Goal: Transaction & Acquisition: Purchase product/service

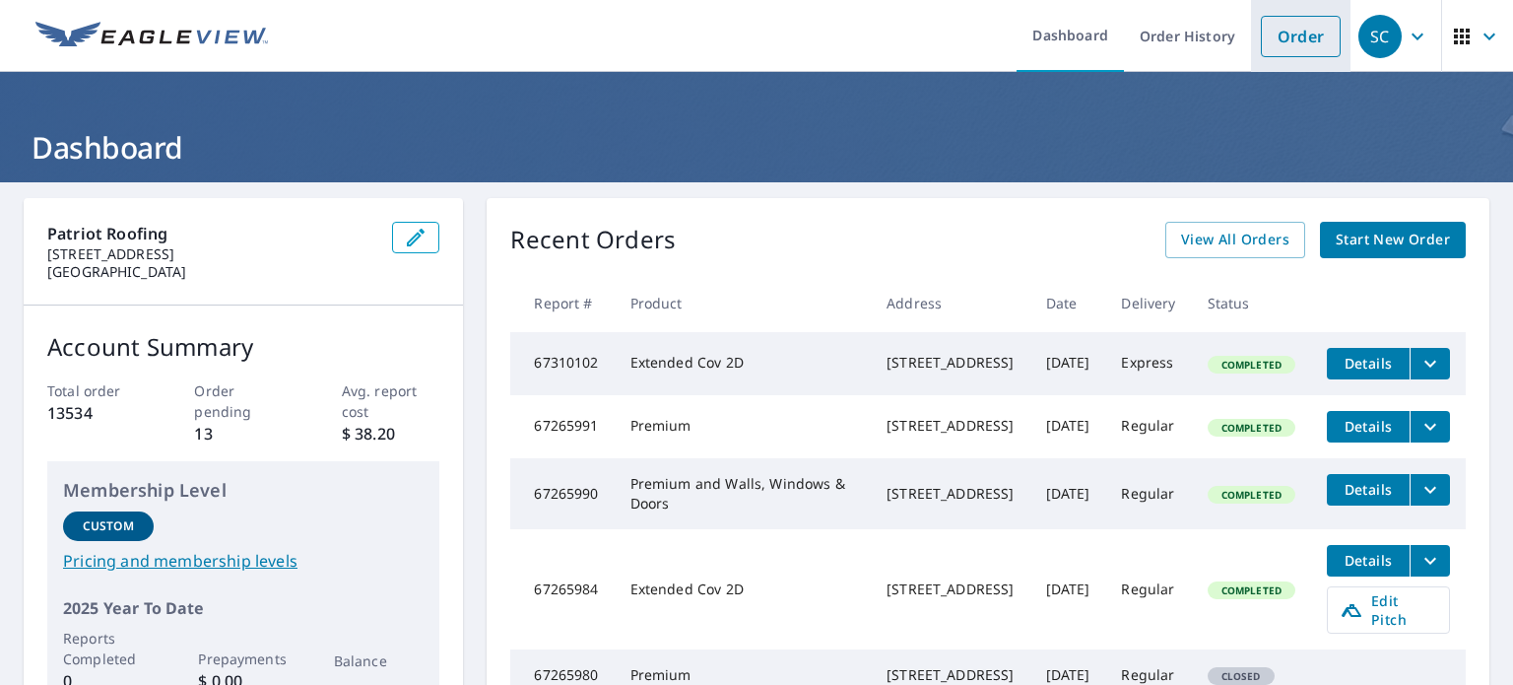
click at [1293, 37] on link "Order" at bounding box center [1301, 36] width 80 height 41
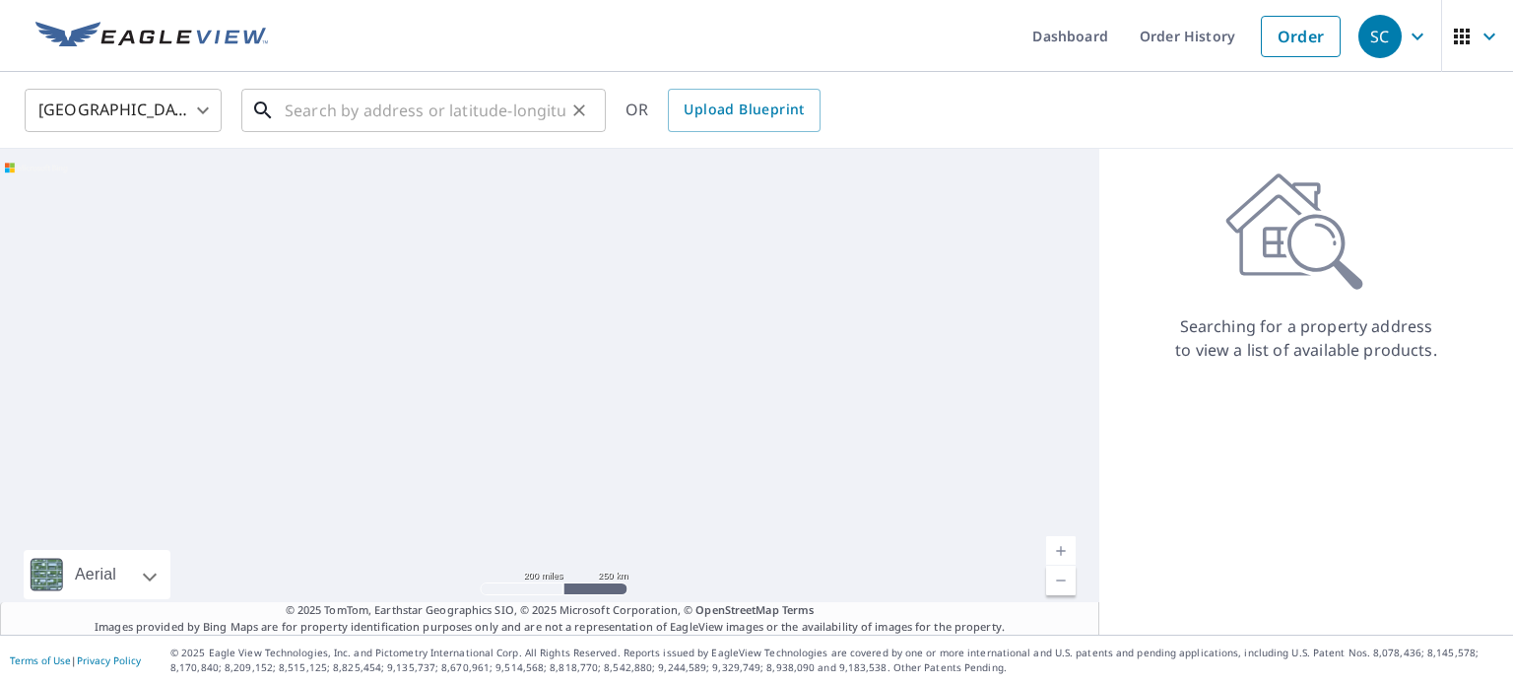
click at [410, 116] on input "text" at bounding box center [425, 110] width 281 height 55
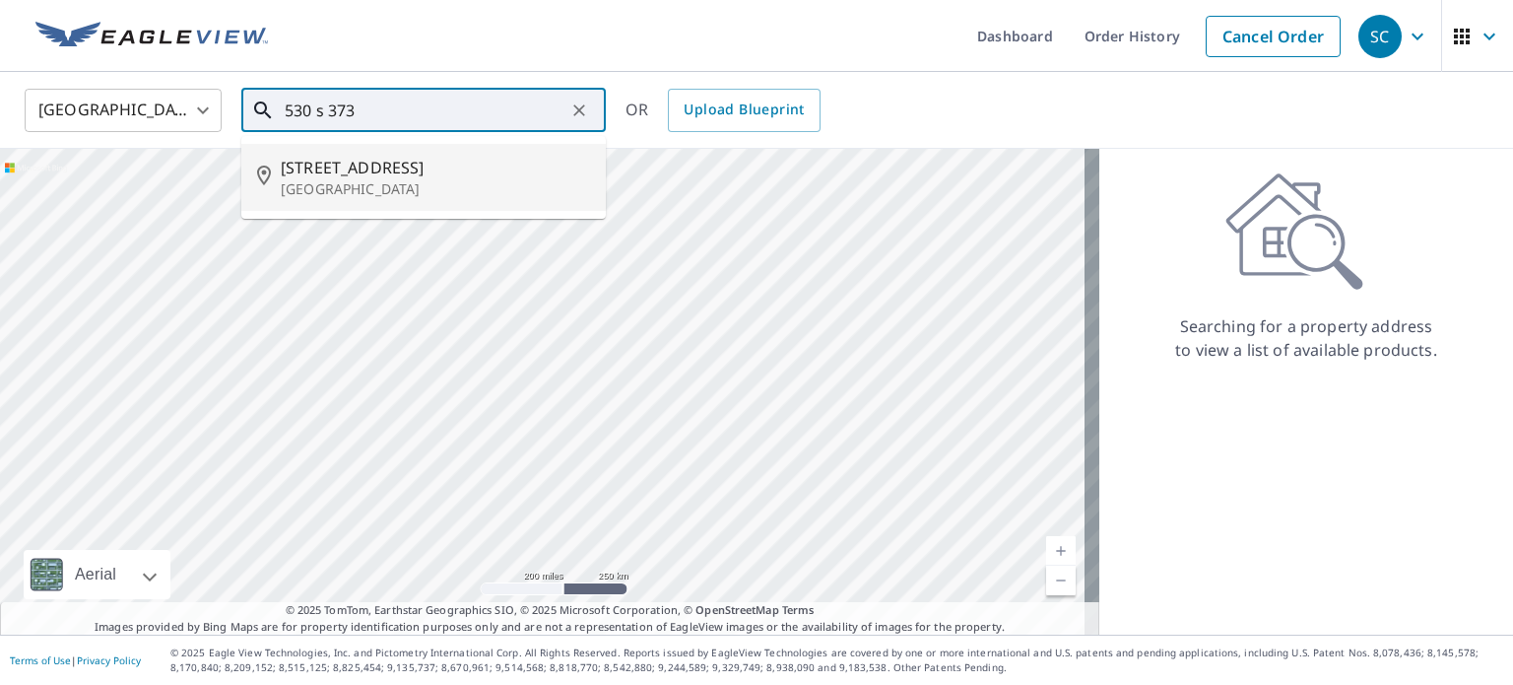
click at [420, 175] on span "[STREET_ADDRESS]" at bounding box center [435, 168] width 309 height 24
type input "[STREET_ADDRESS]"
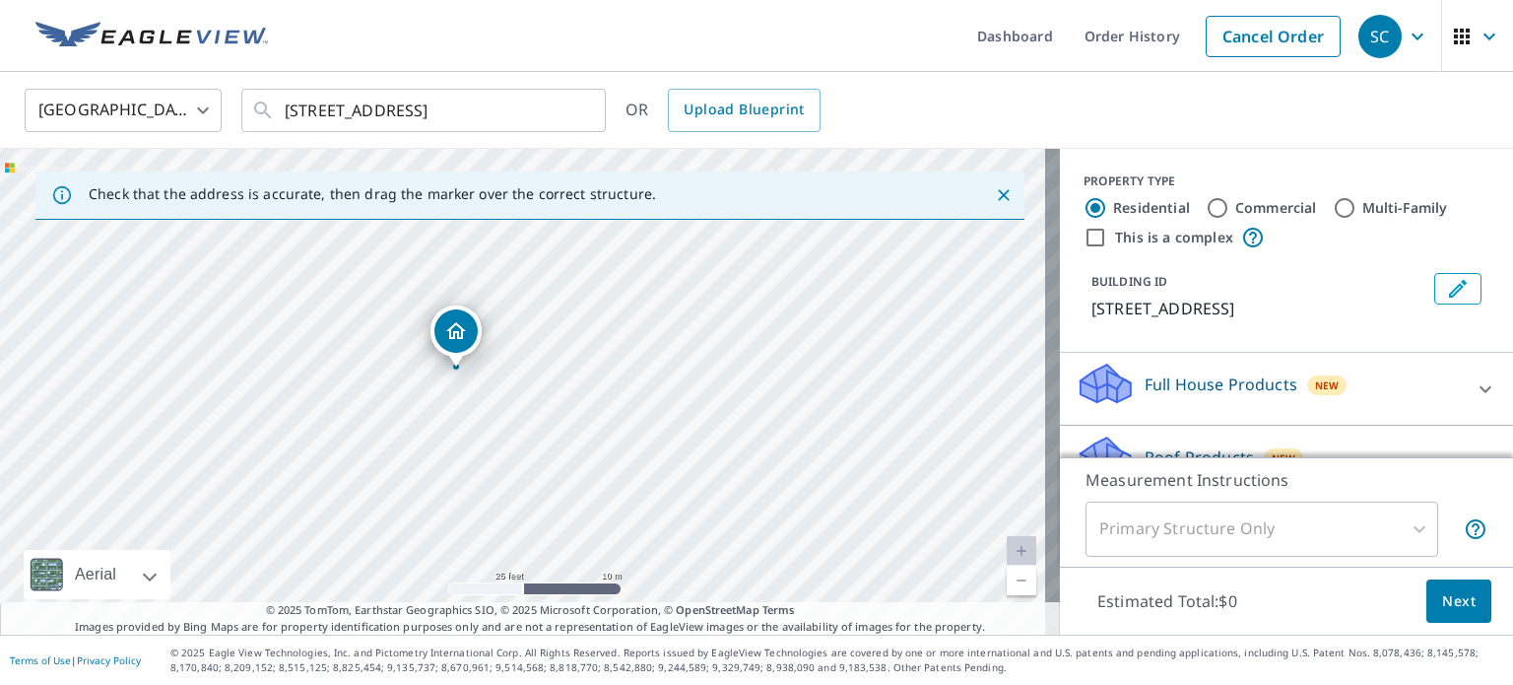
drag, startPoint x: 540, startPoint y: 405, endPoint x: 551, endPoint y: 427, distance: 24.2
click at [551, 427] on div "[STREET_ADDRESS]" at bounding box center [530, 392] width 1060 height 486
drag, startPoint x: 523, startPoint y: 423, endPoint x: 508, endPoint y: 472, distance: 51.4
click at [508, 472] on div "[STREET_ADDRESS]" at bounding box center [530, 392] width 1060 height 486
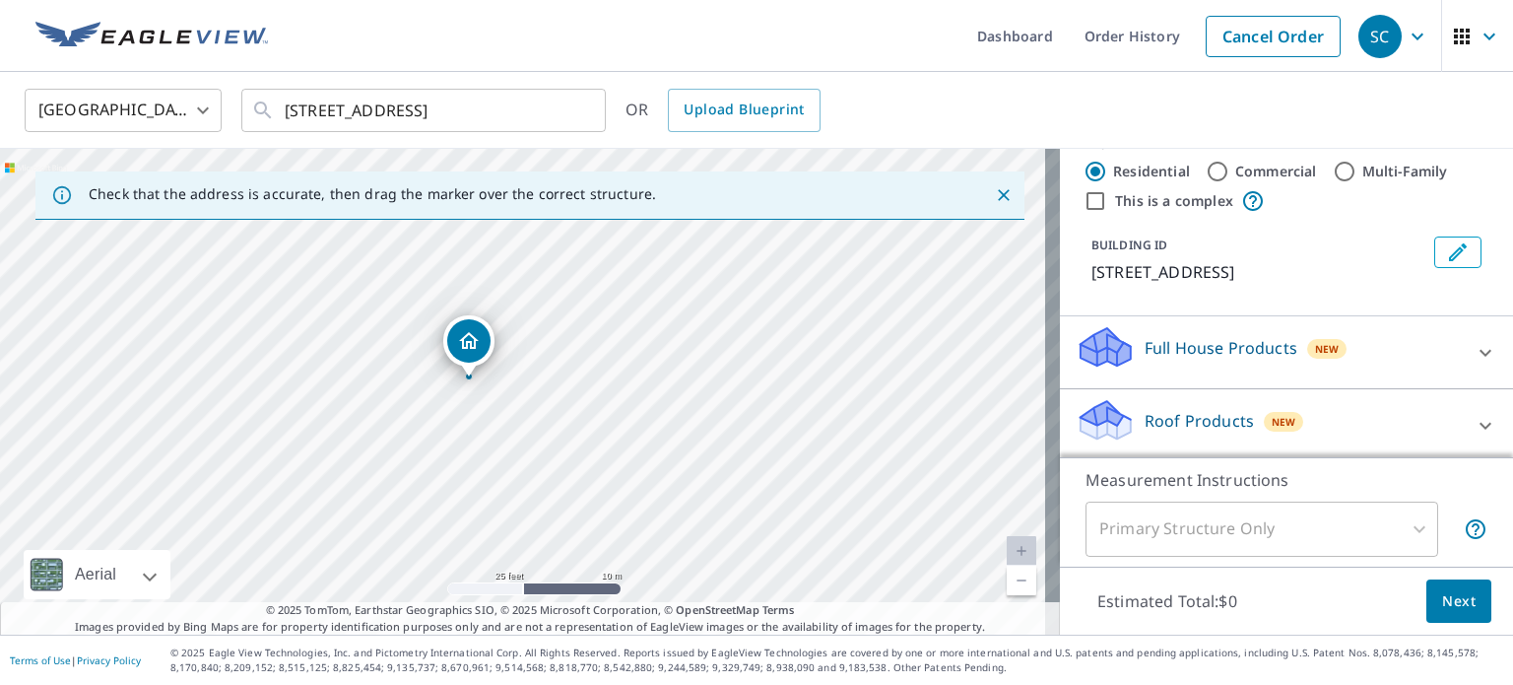
scroll to position [99, 0]
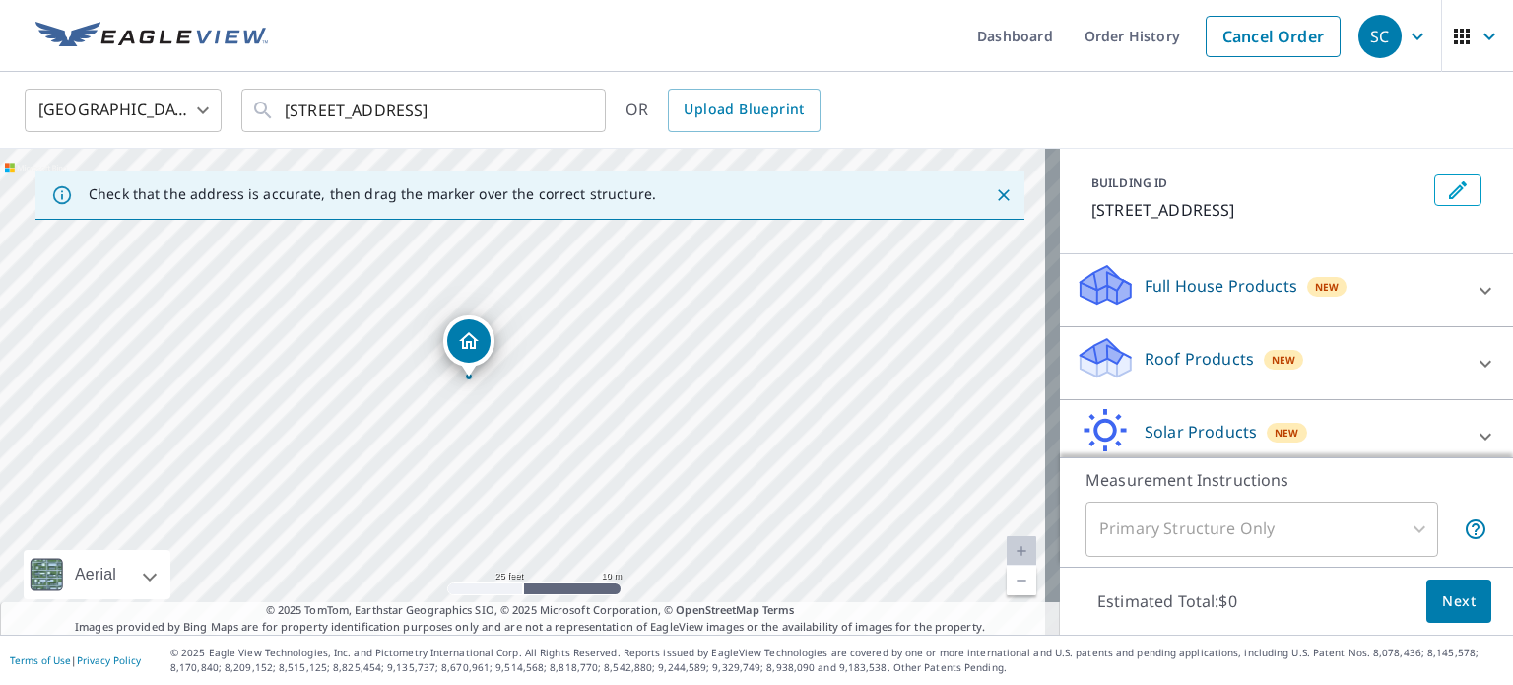
click at [1207, 364] on p "Roof Products" at bounding box center [1199, 359] width 109 height 24
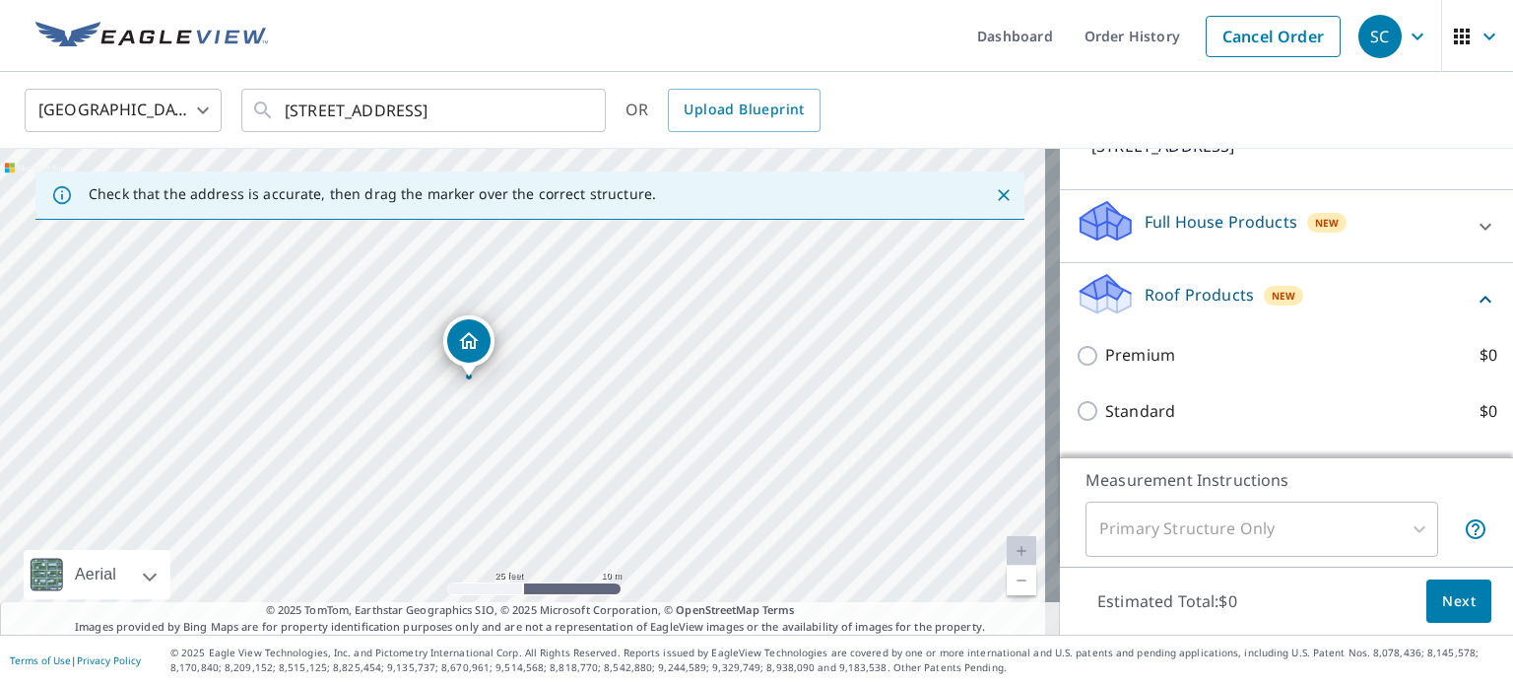
scroll to position [197, 0]
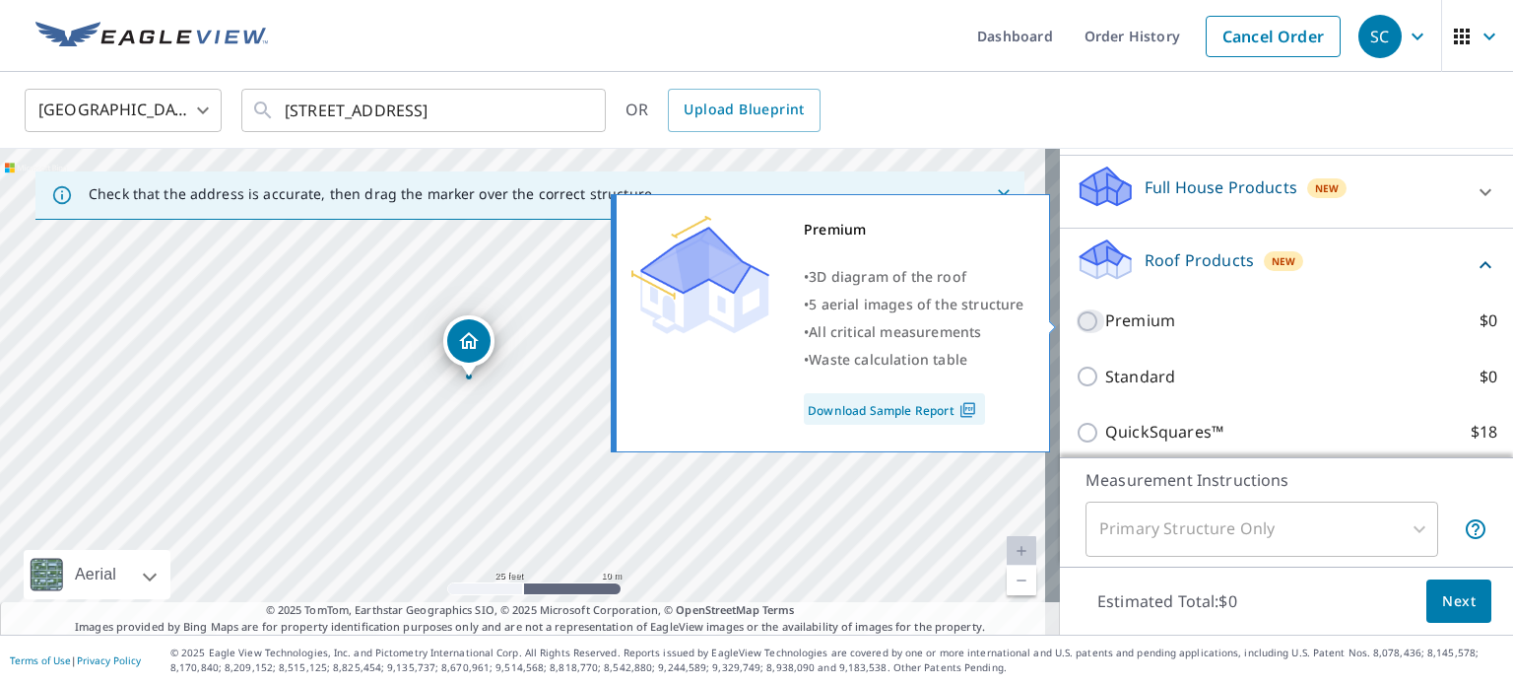
click at [1076, 312] on input "Premium $0" at bounding box center [1091, 321] width 30 height 24
checkbox input "true"
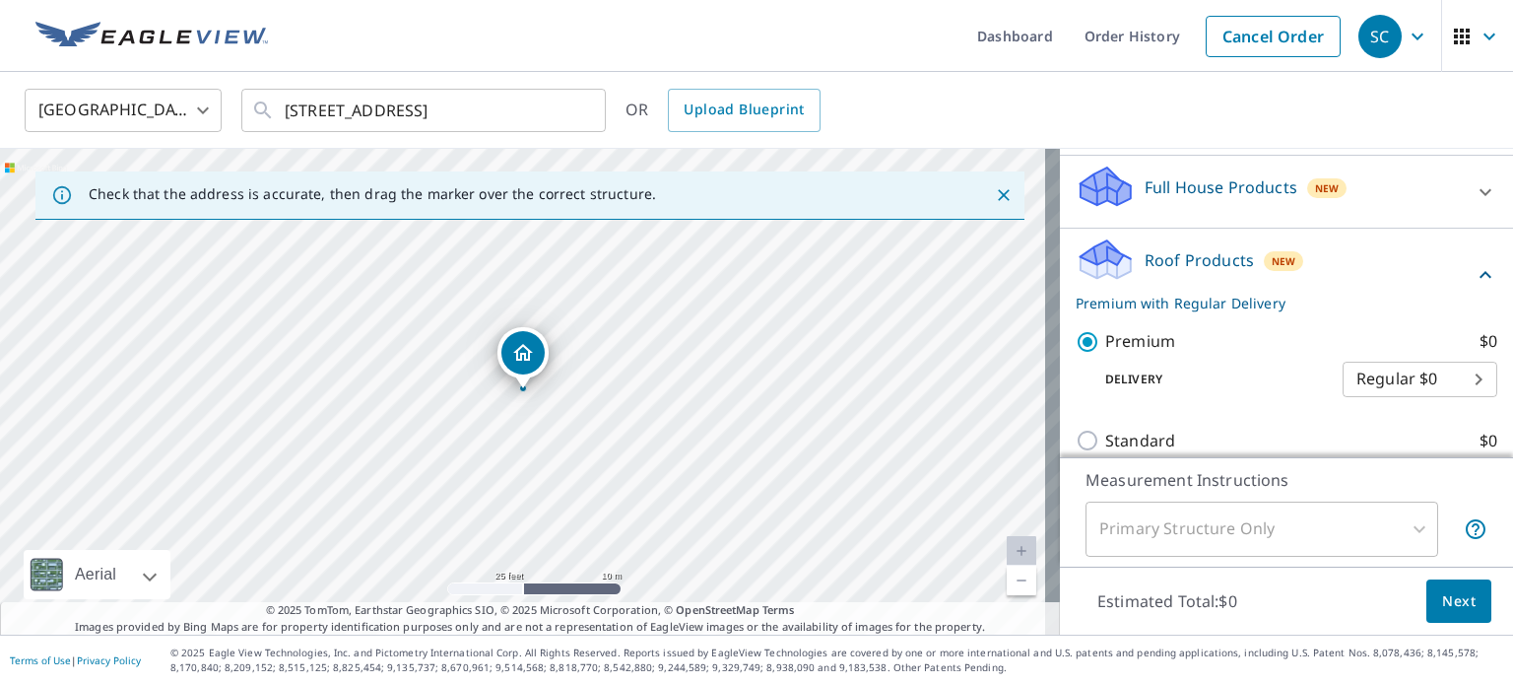
click at [1442, 600] on span "Next" at bounding box center [1458, 601] width 33 height 25
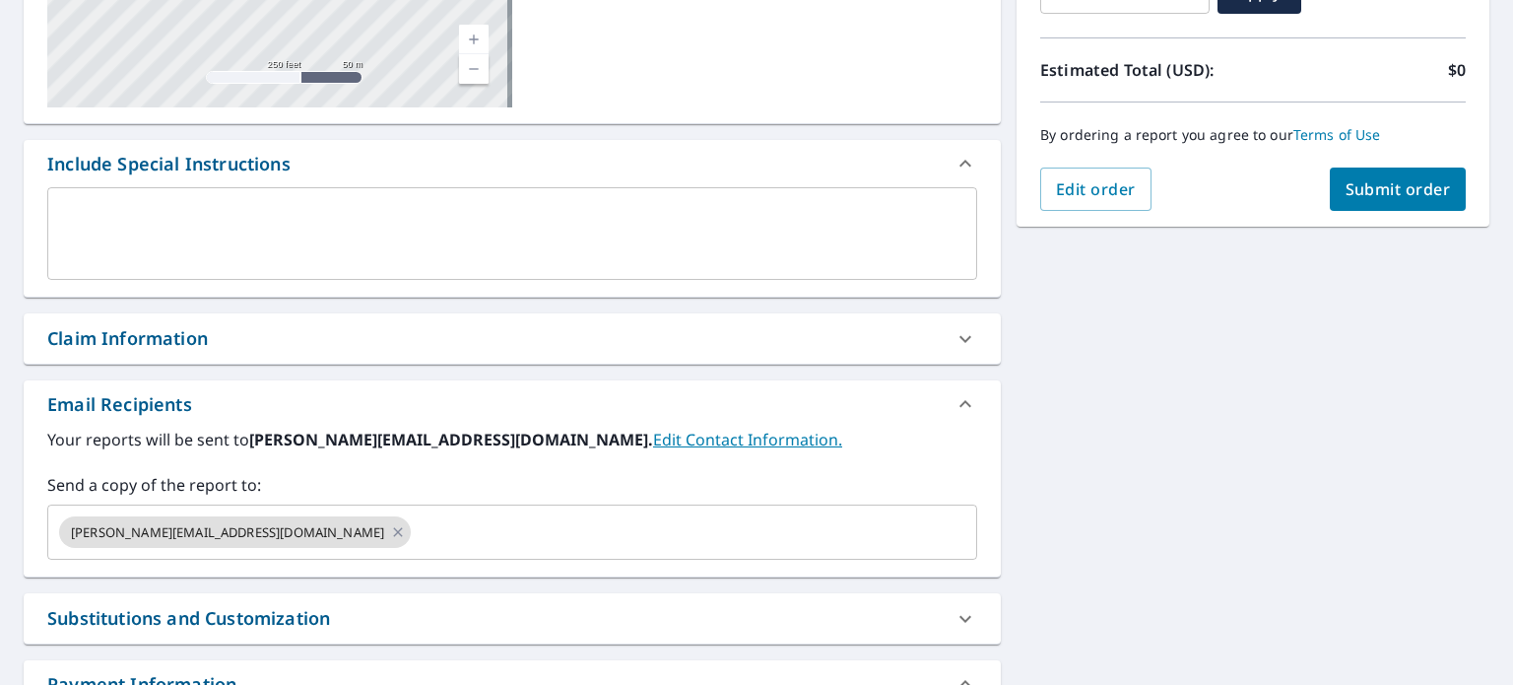
scroll to position [493, 0]
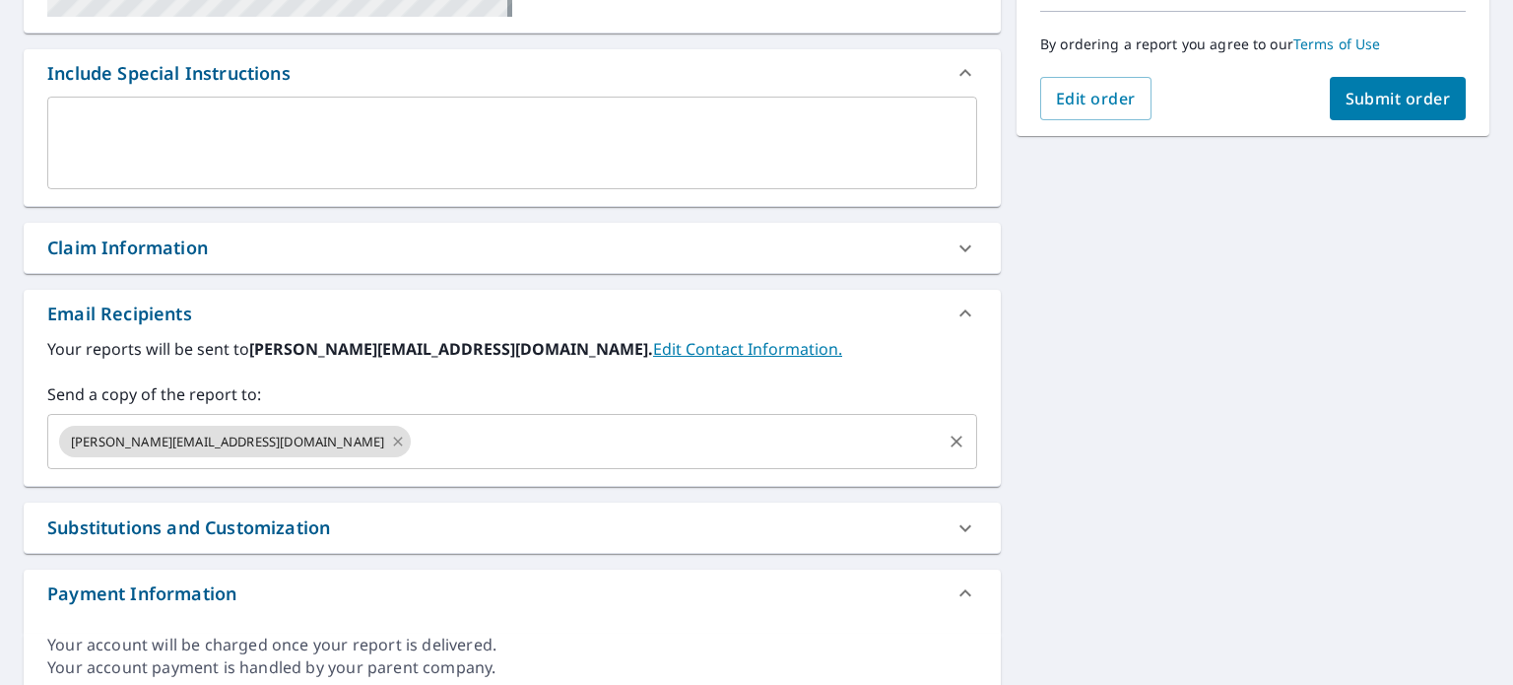
click at [390, 444] on icon at bounding box center [398, 442] width 16 height 22
checkbox input "true"
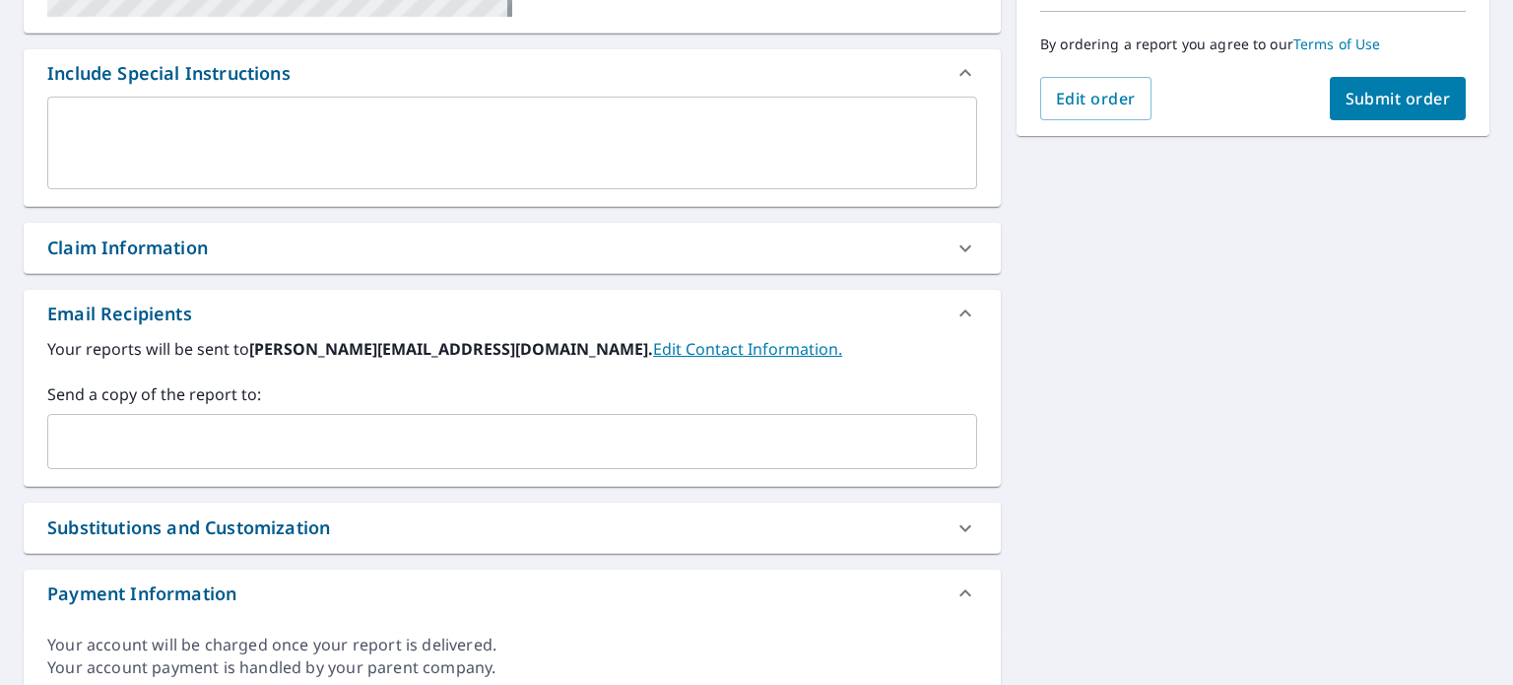
click at [237, 444] on input "text" at bounding box center [497, 441] width 883 height 37
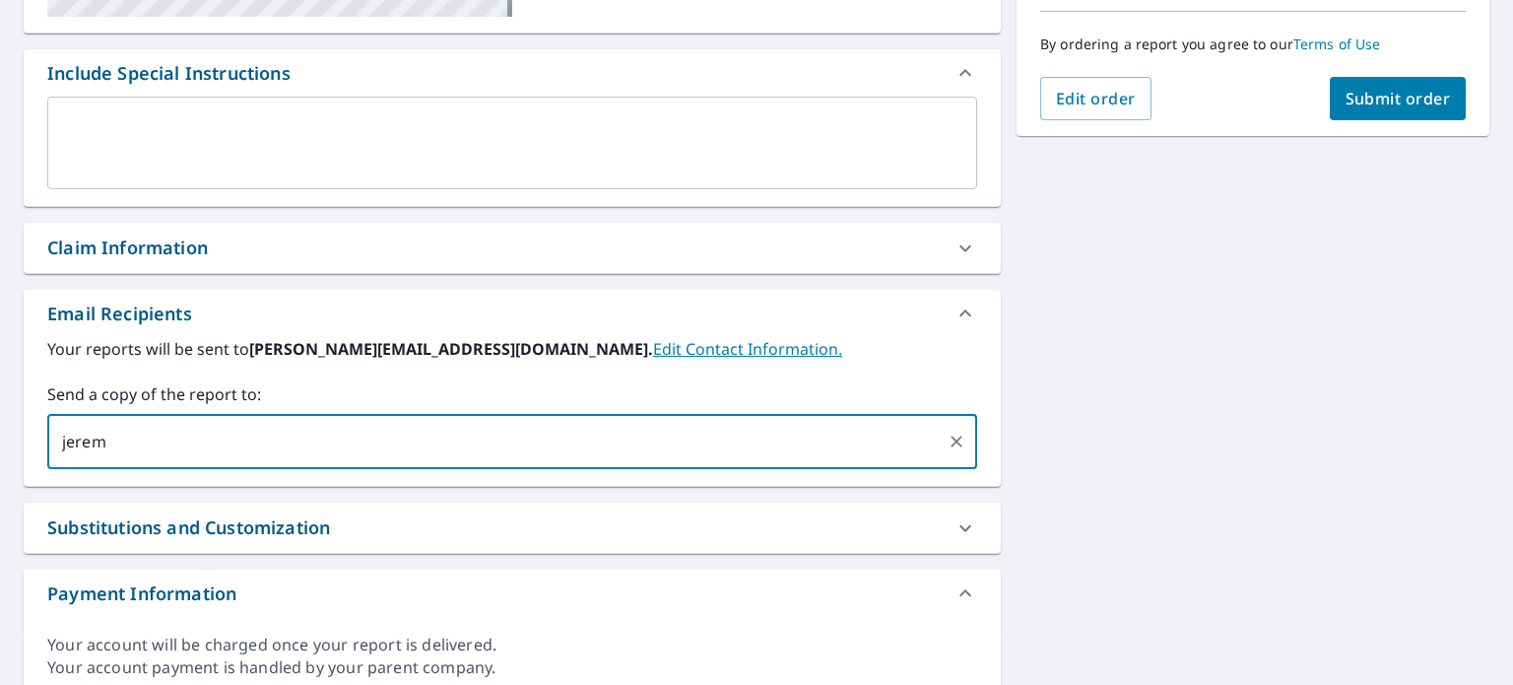
type input "[PERSON_NAME]"
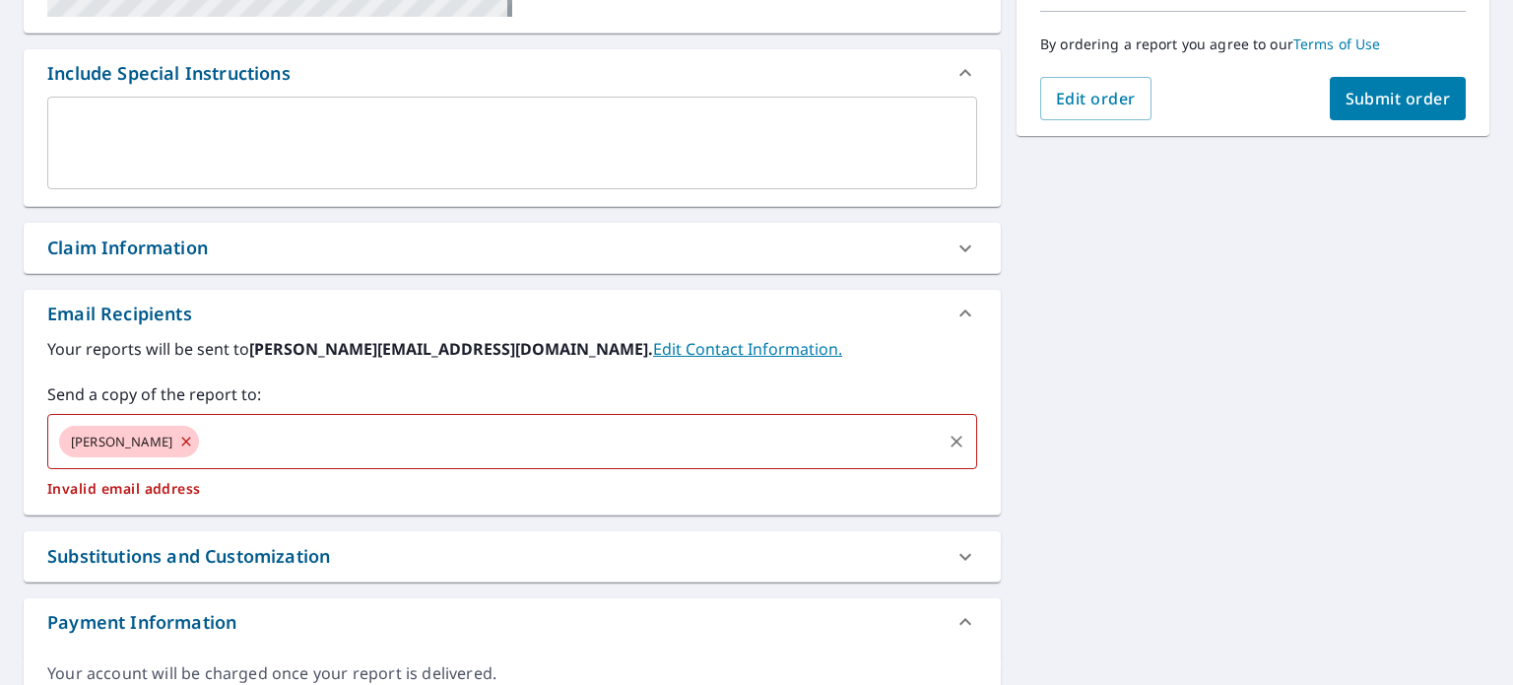
checkbox input "true"
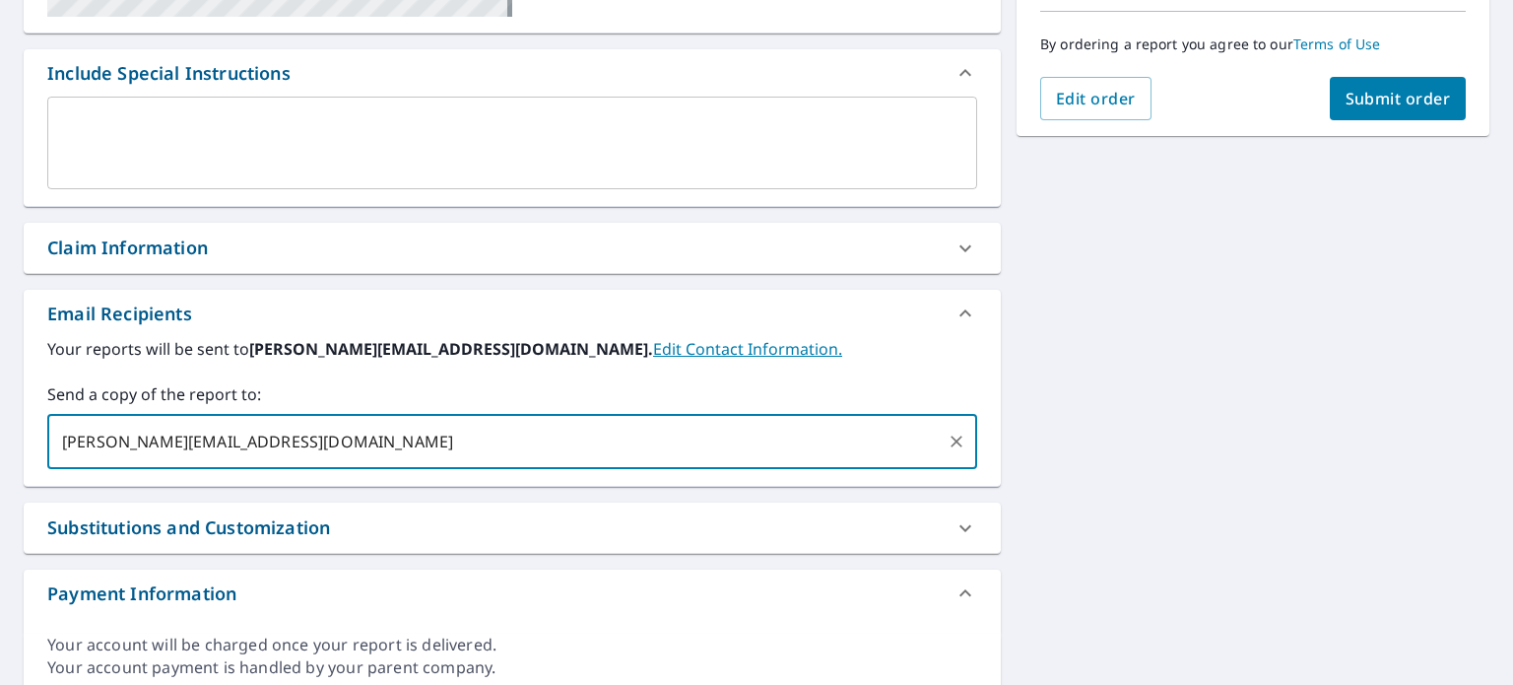
type input "[PERSON_NAME][EMAIL_ADDRESS][DOMAIN_NAME]"
click at [1353, 105] on span "Submit order" at bounding box center [1398, 99] width 105 height 22
checkbox input "true"
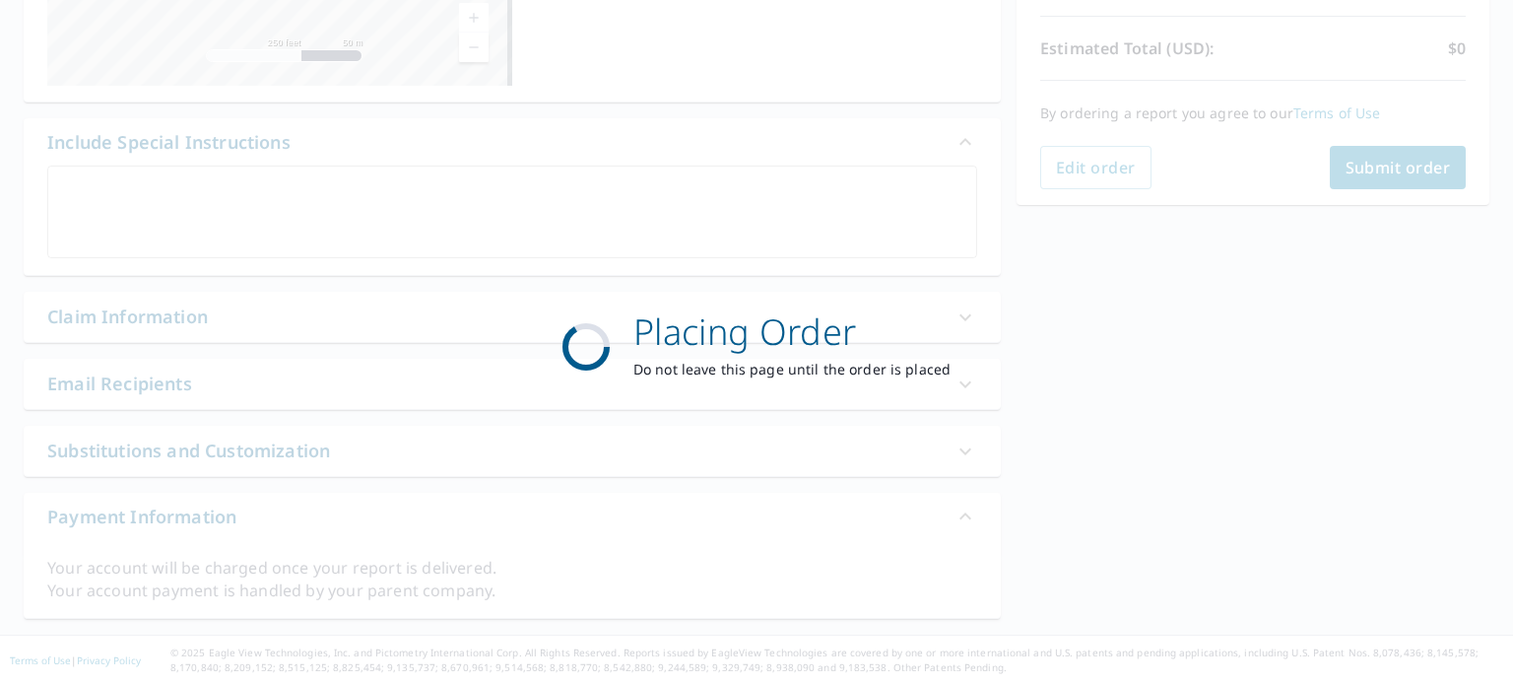
scroll to position [422, 0]
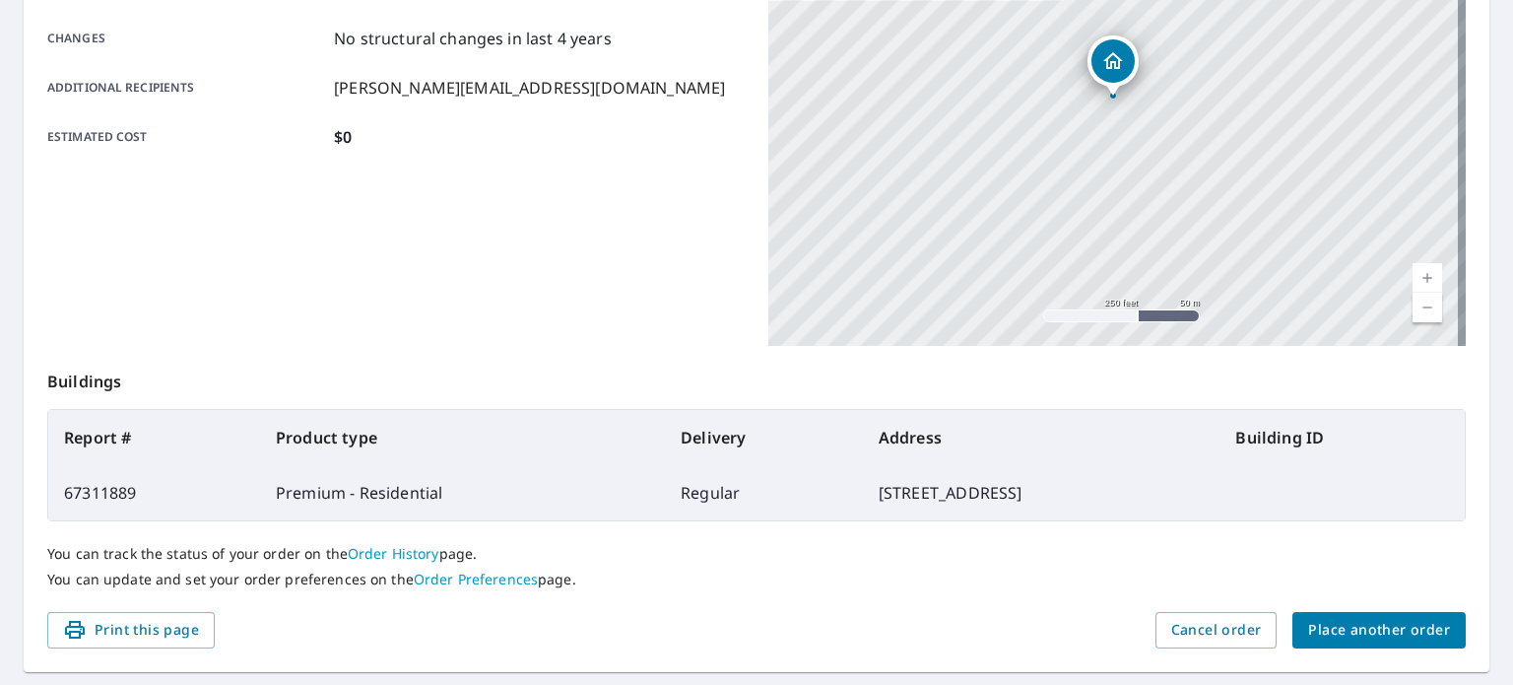
click at [1333, 630] on span "Place another order" at bounding box center [1379, 630] width 142 height 25
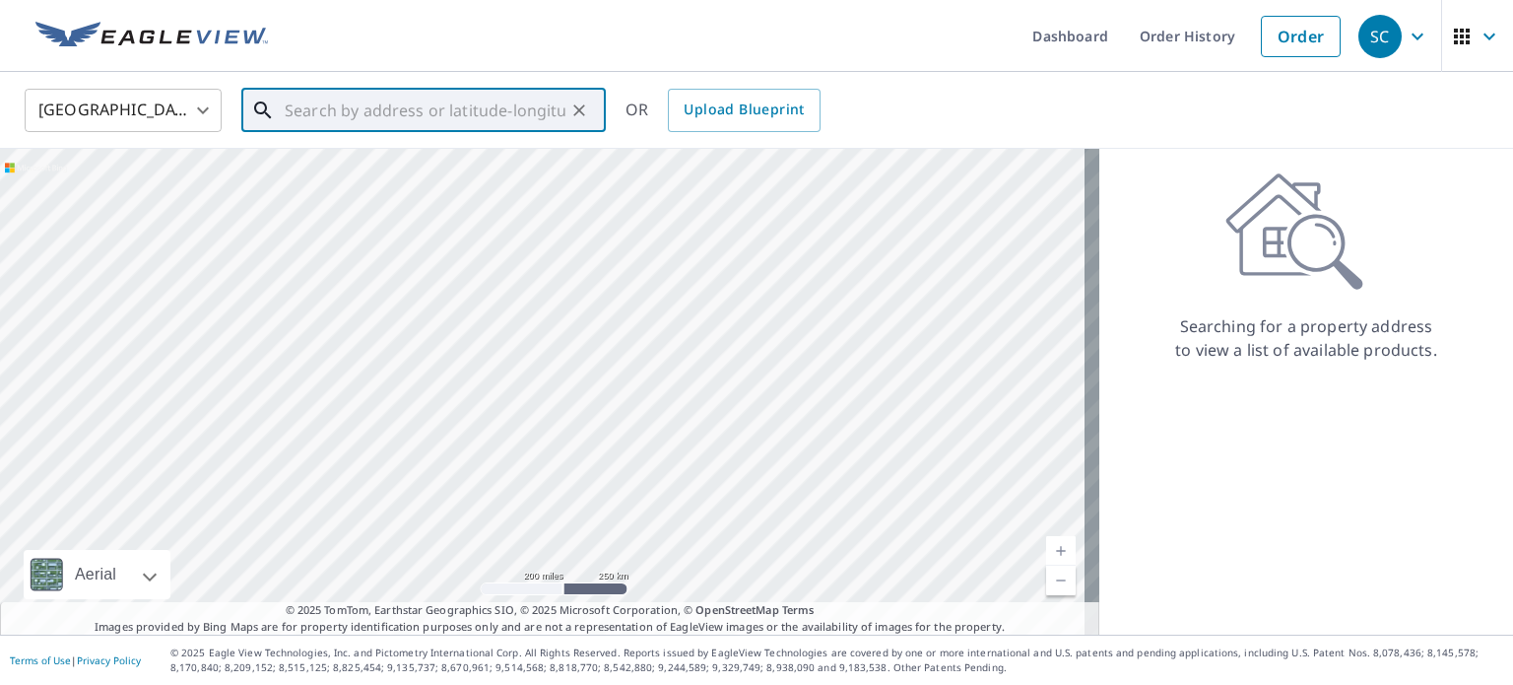
click at [438, 121] on input "text" at bounding box center [425, 110] width 281 height 55
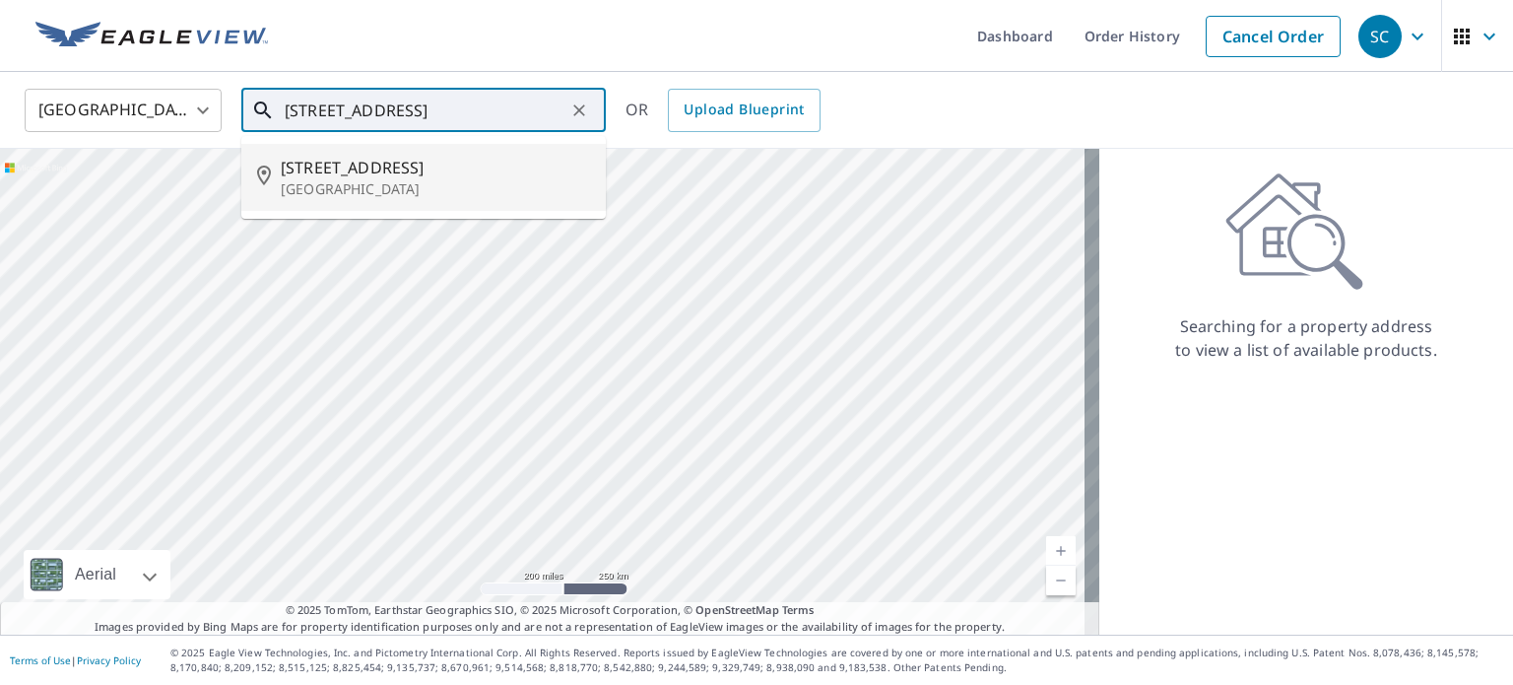
click at [424, 183] on p "[GEOGRAPHIC_DATA]" at bounding box center [435, 189] width 309 height 20
type input "[STREET_ADDRESS]"
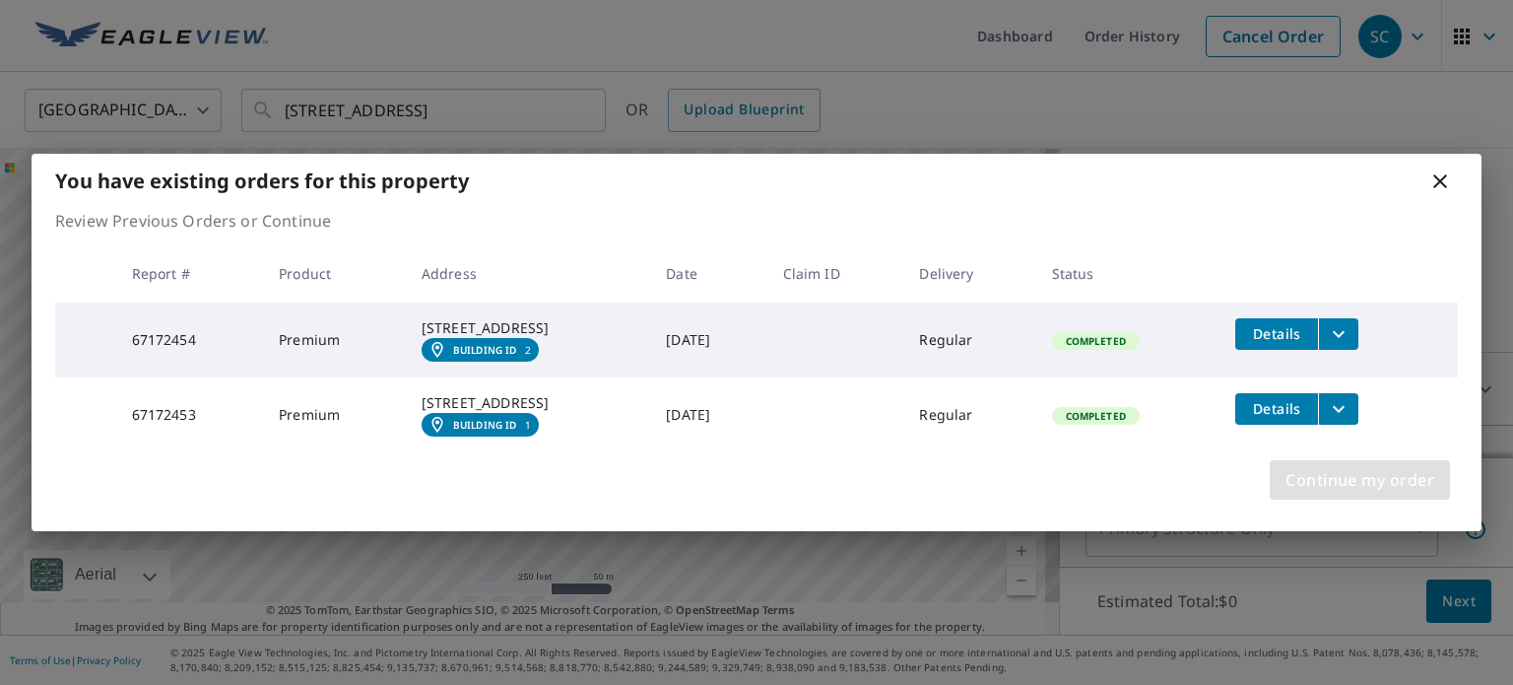
click at [1328, 494] on span "Continue my order" at bounding box center [1360, 480] width 149 height 28
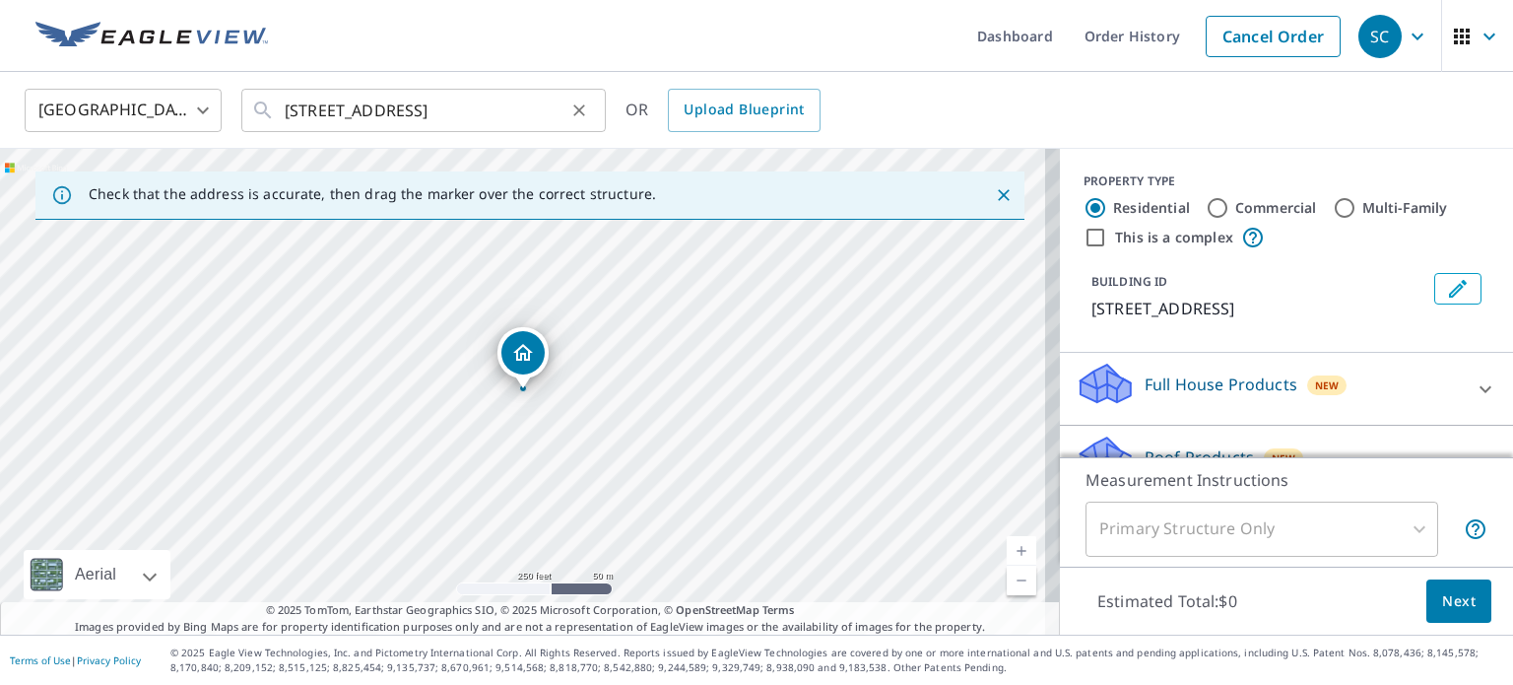
click at [578, 112] on icon "Clear" at bounding box center [579, 110] width 20 height 20
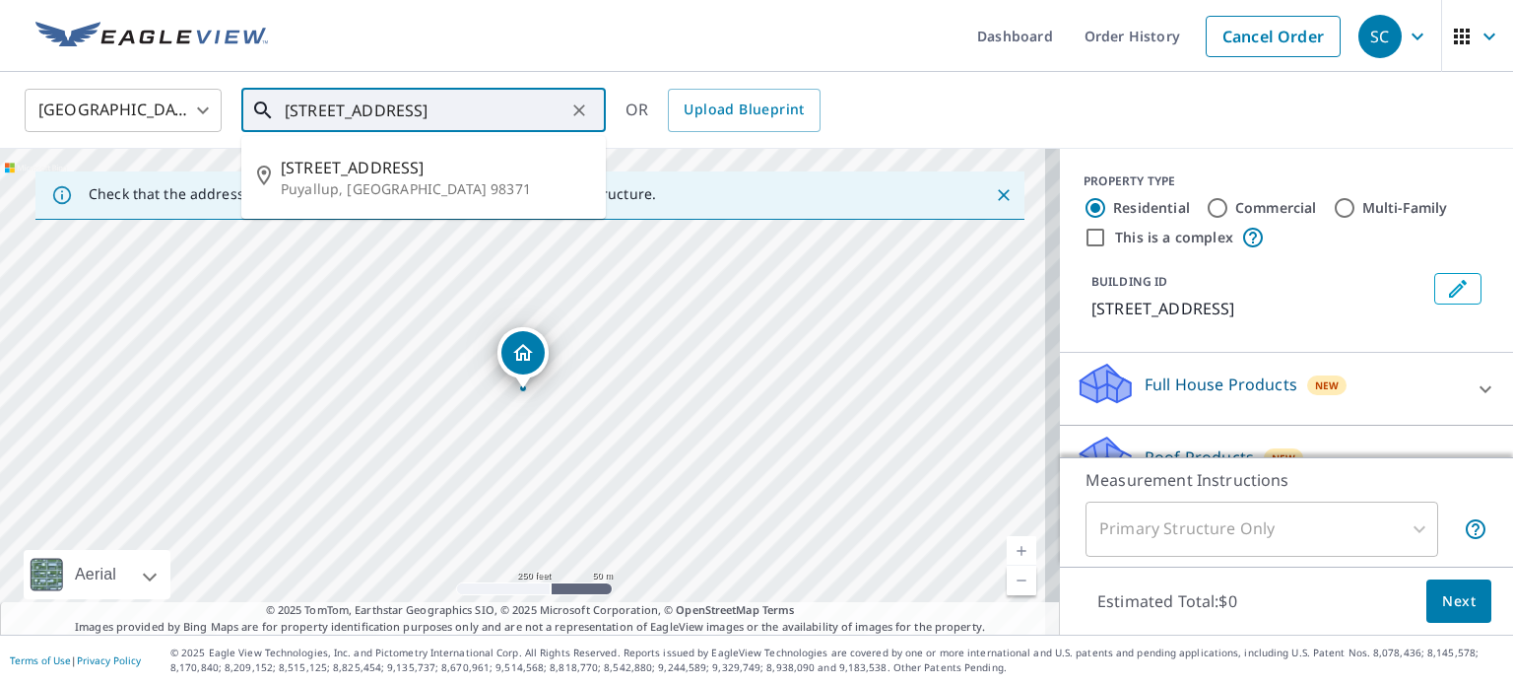
click at [441, 184] on p "Puyallup, [GEOGRAPHIC_DATA] 98371" at bounding box center [435, 189] width 309 height 20
type input "[STREET_ADDRESS]"
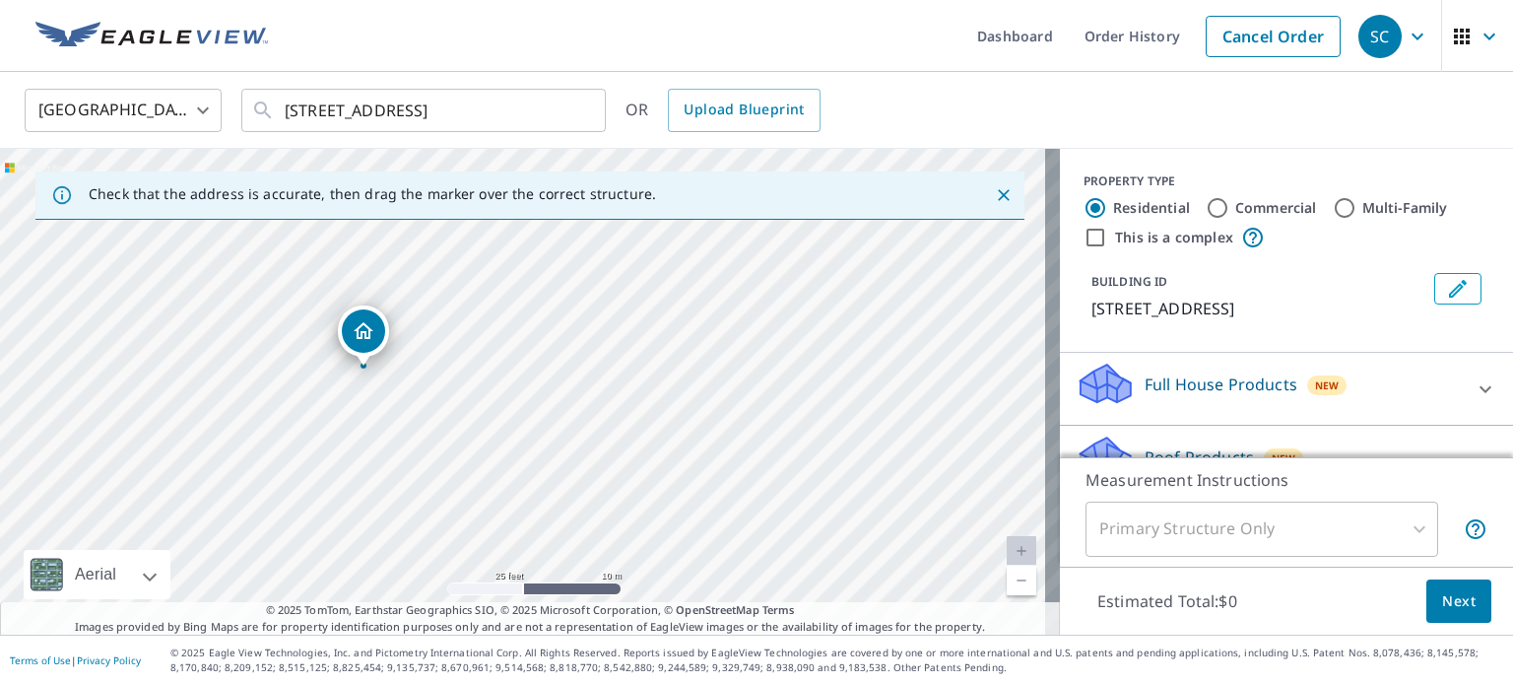
drag, startPoint x: 675, startPoint y: 393, endPoint x: 458, endPoint y: 484, distance: 234.9
click at [458, 484] on div "[STREET_ADDRESS]" at bounding box center [530, 392] width 1060 height 486
drag, startPoint x: 449, startPoint y: 405, endPoint x: 525, endPoint y: 431, distance: 80.1
click at [525, 431] on div "[STREET_ADDRESS]" at bounding box center [530, 392] width 1060 height 486
click at [718, 387] on div "[STREET_ADDRESS]" at bounding box center [530, 392] width 1060 height 486
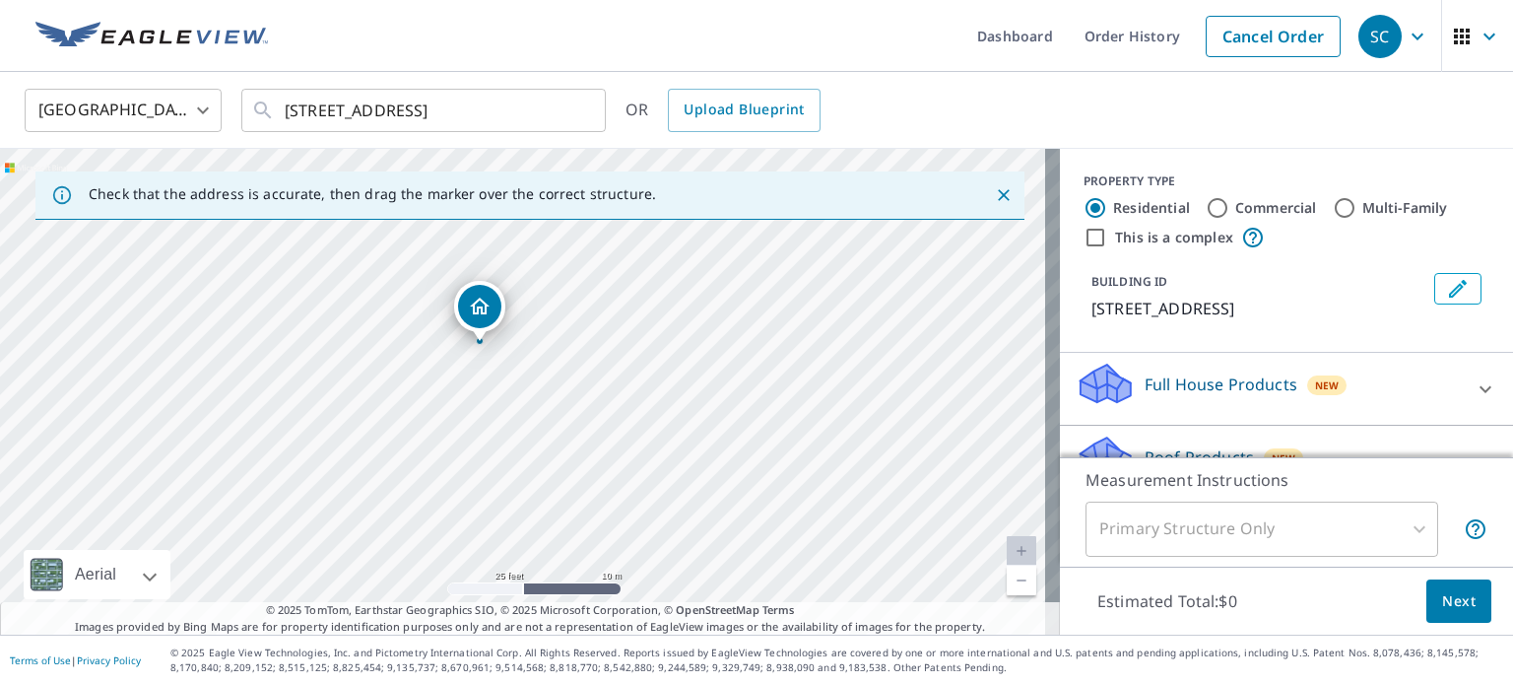
drag, startPoint x: 699, startPoint y: 343, endPoint x: 705, endPoint y: 376, distance: 34.0
click at [705, 376] on div "[STREET_ADDRESS]" at bounding box center [530, 392] width 1060 height 486
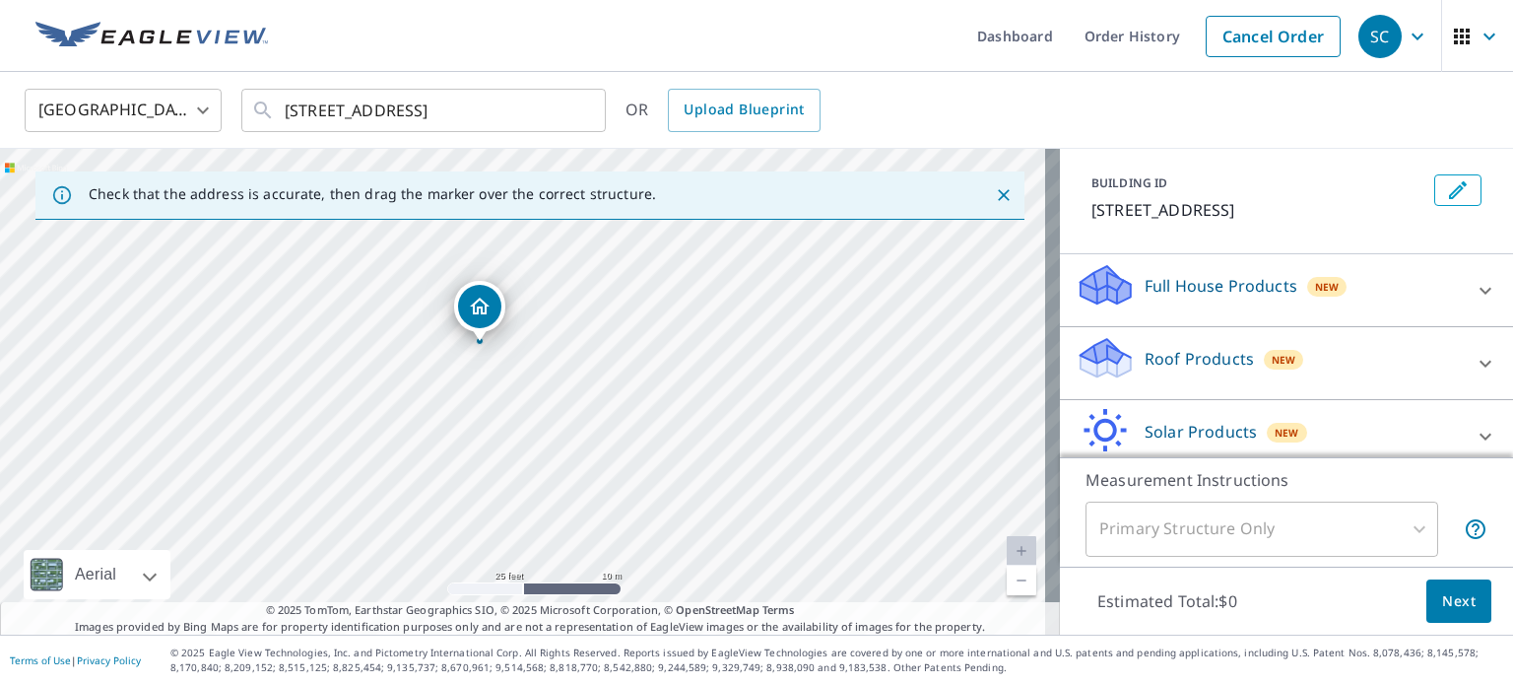
click at [1167, 362] on p "Roof Products" at bounding box center [1199, 359] width 109 height 24
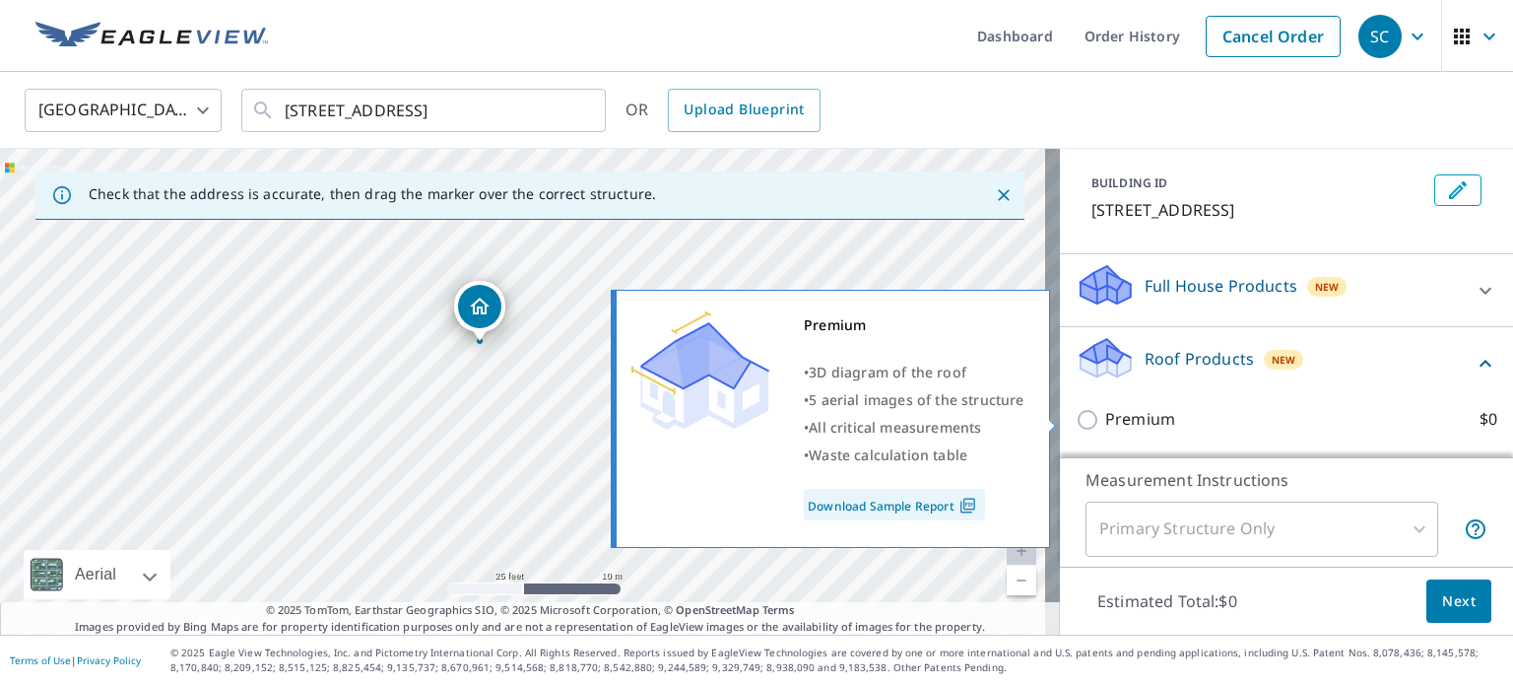
click at [1127, 423] on p "Premium" at bounding box center [1140, 419] width 70 height 25
click at [1105, 423] on input "Premium $0" at bounding box center [1091, 420] width 30 height 24
checkbox input "true"
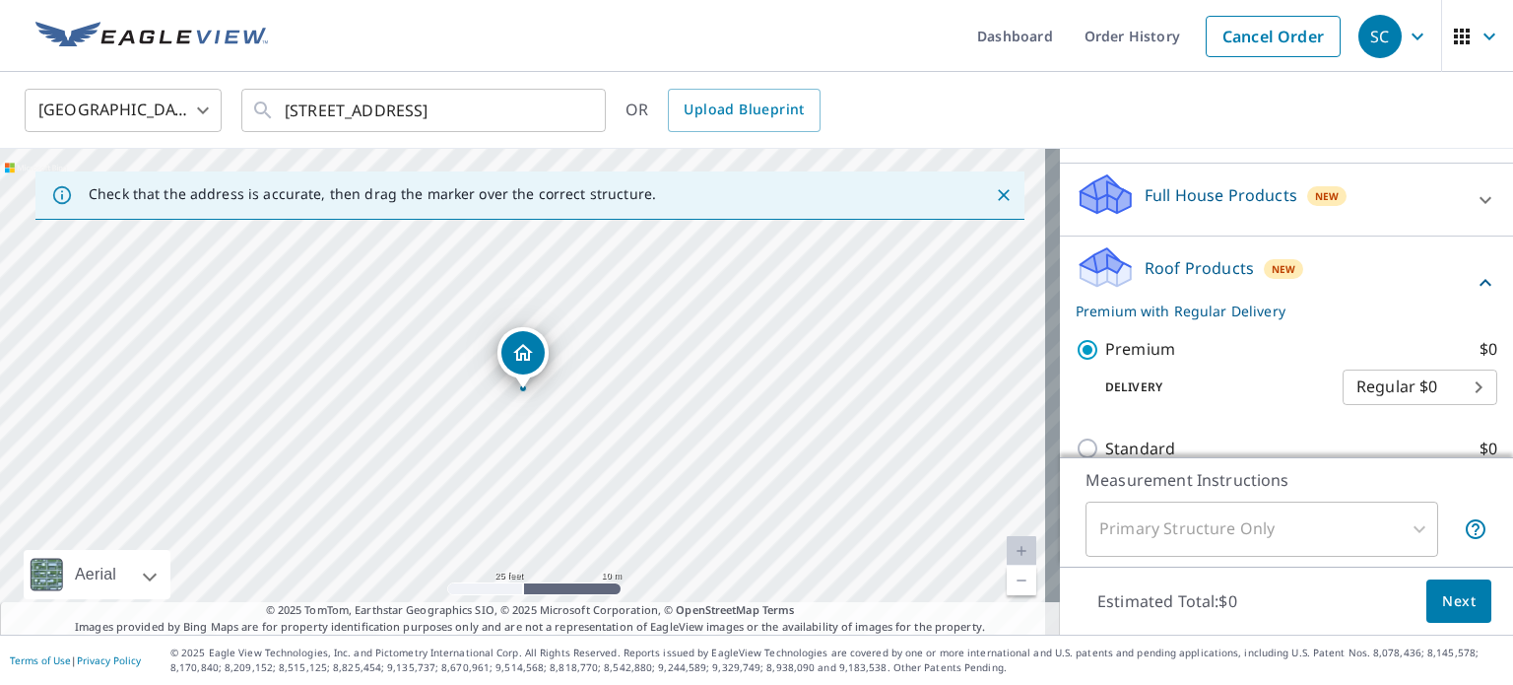
scroll to position [296, 0]
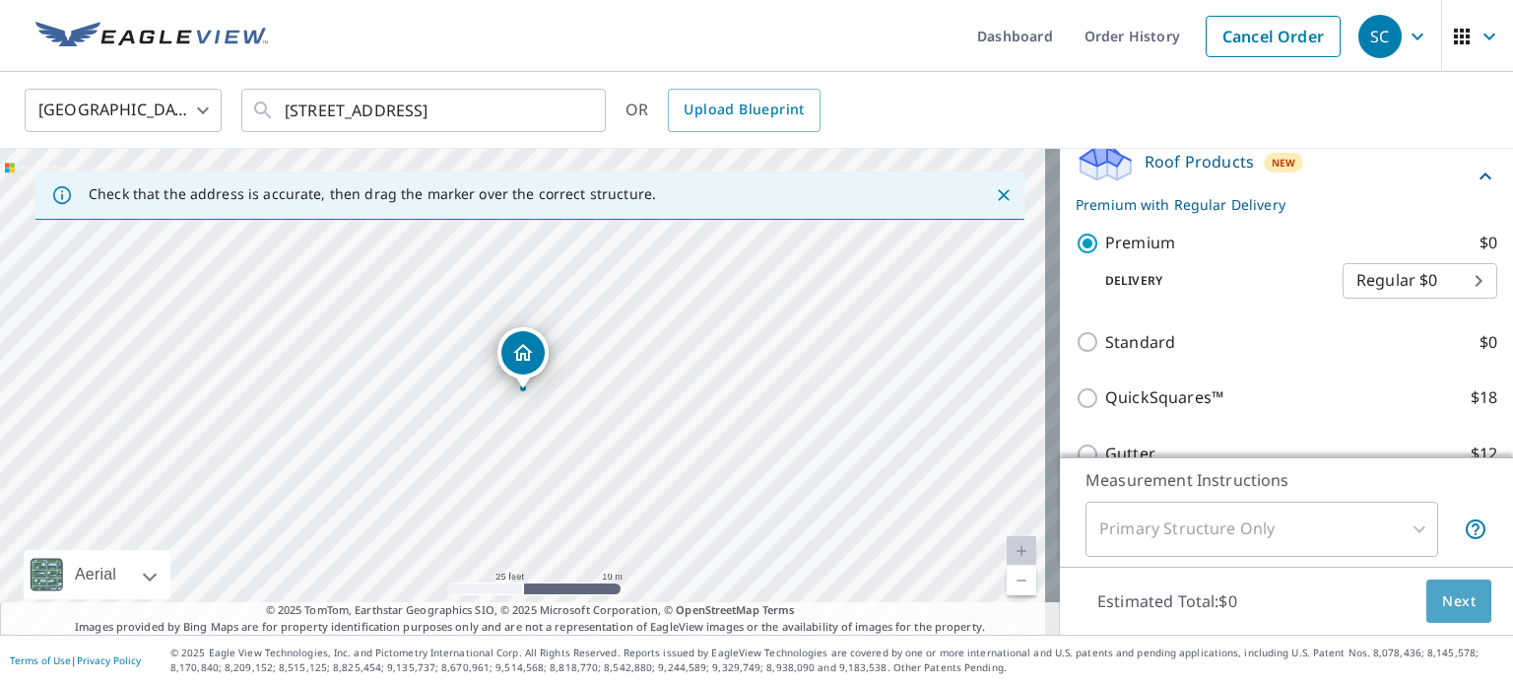
click at [1447, 606] on span "Next" at bounding box center [1458, 601] width 33 height 25
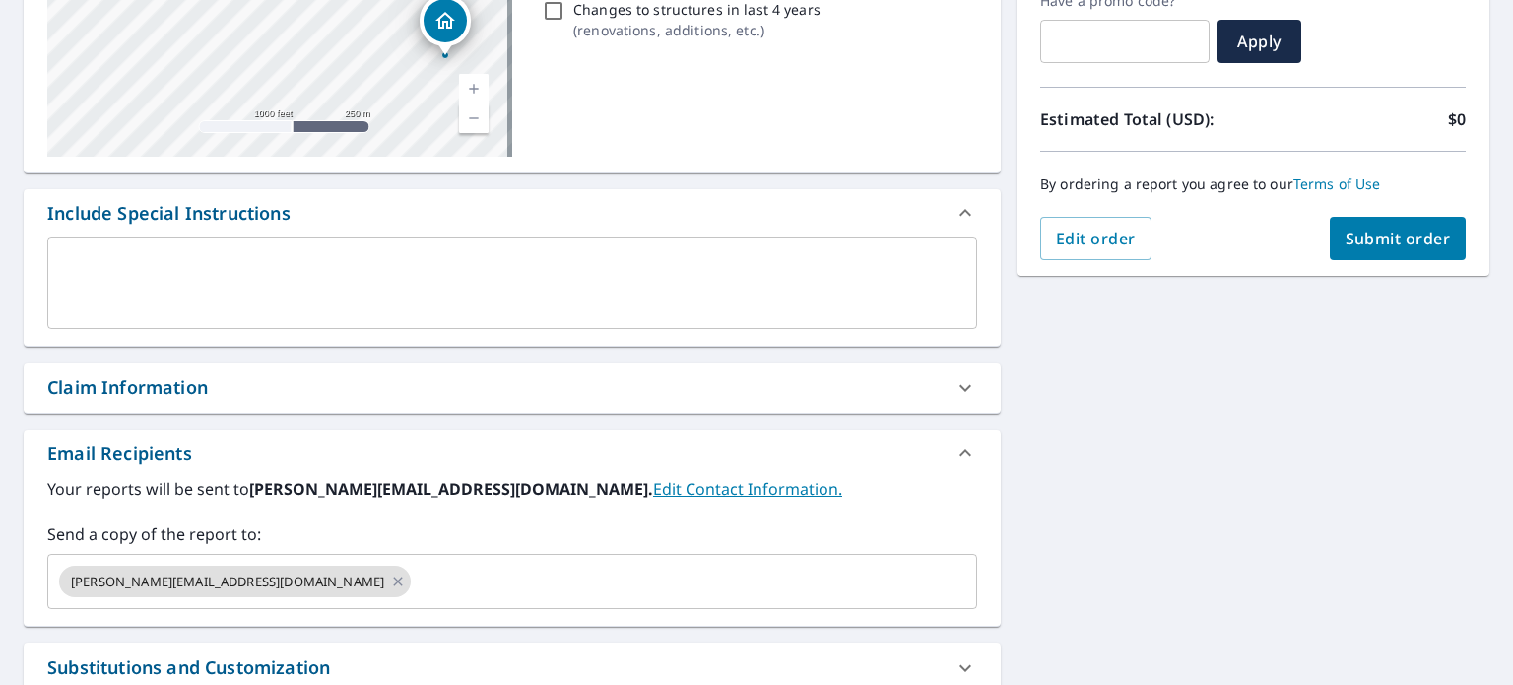
scroll to position [567, 0]
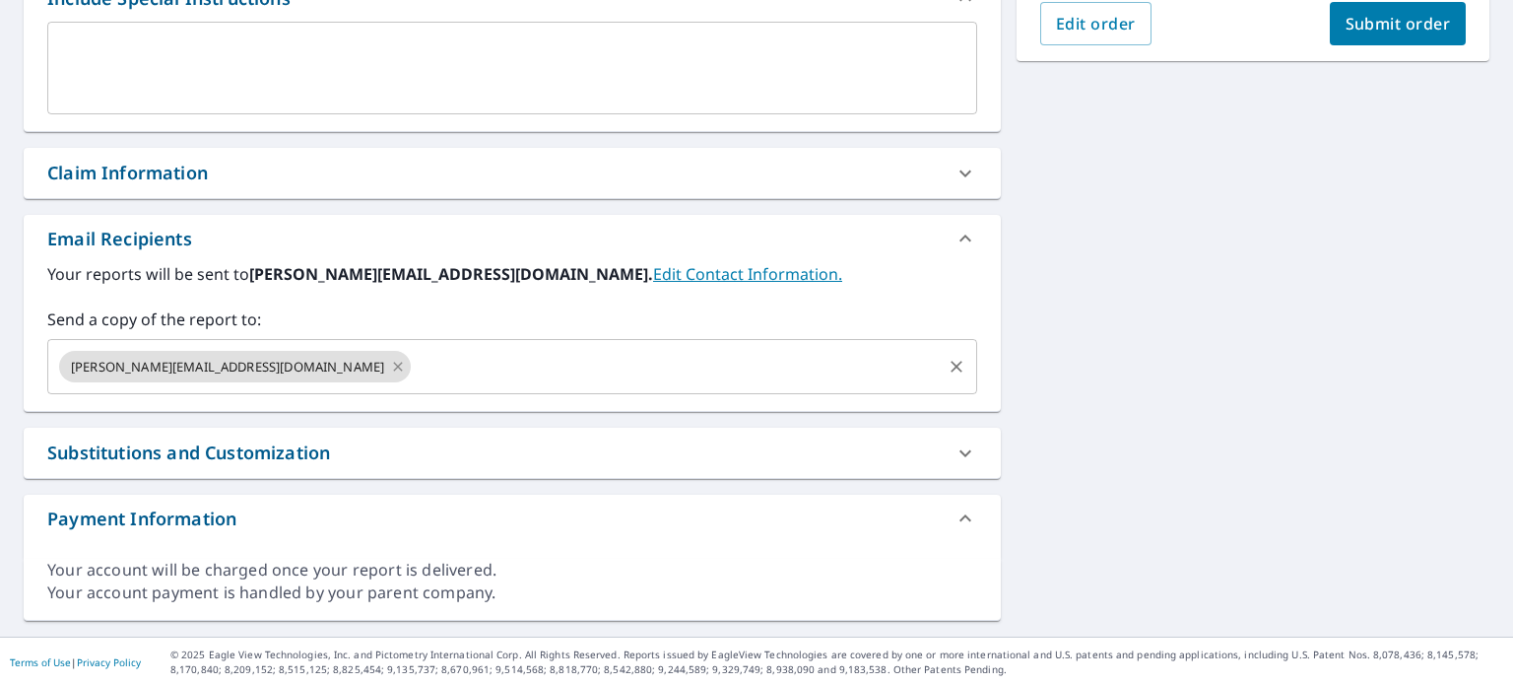
click at [390, 366] on icon at bounding box center [398, 367] width 16 height 22
checkbox input "true"
click at [240, 366] on input "text" at bounding box center [497, 366] width 883 height 37
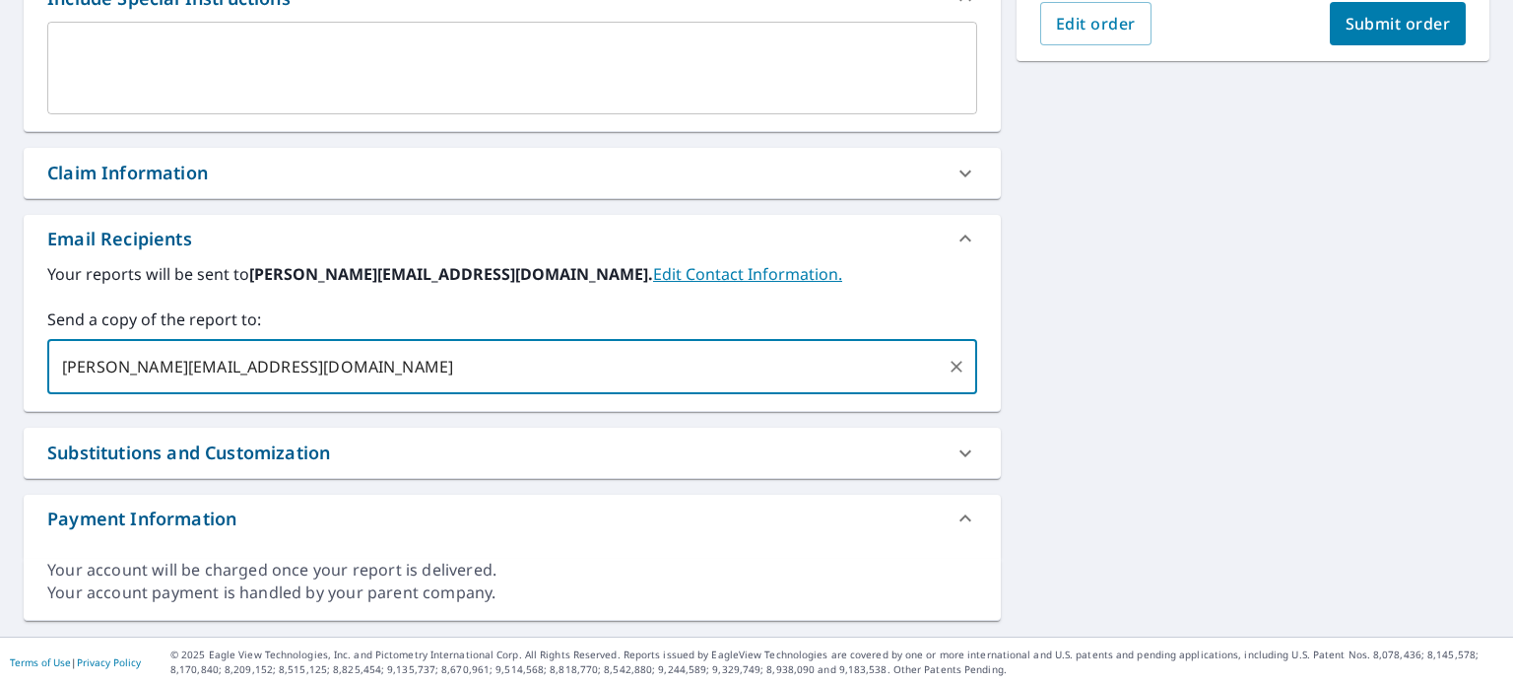
type input "[PERSON_NAME][EMAIL_ADDRESS][DOMAIN_NAME]"
click at [1400, 18] on span "Submit order" at bounding box center [1398, 24] width 105 height 22
checkbox input "true"
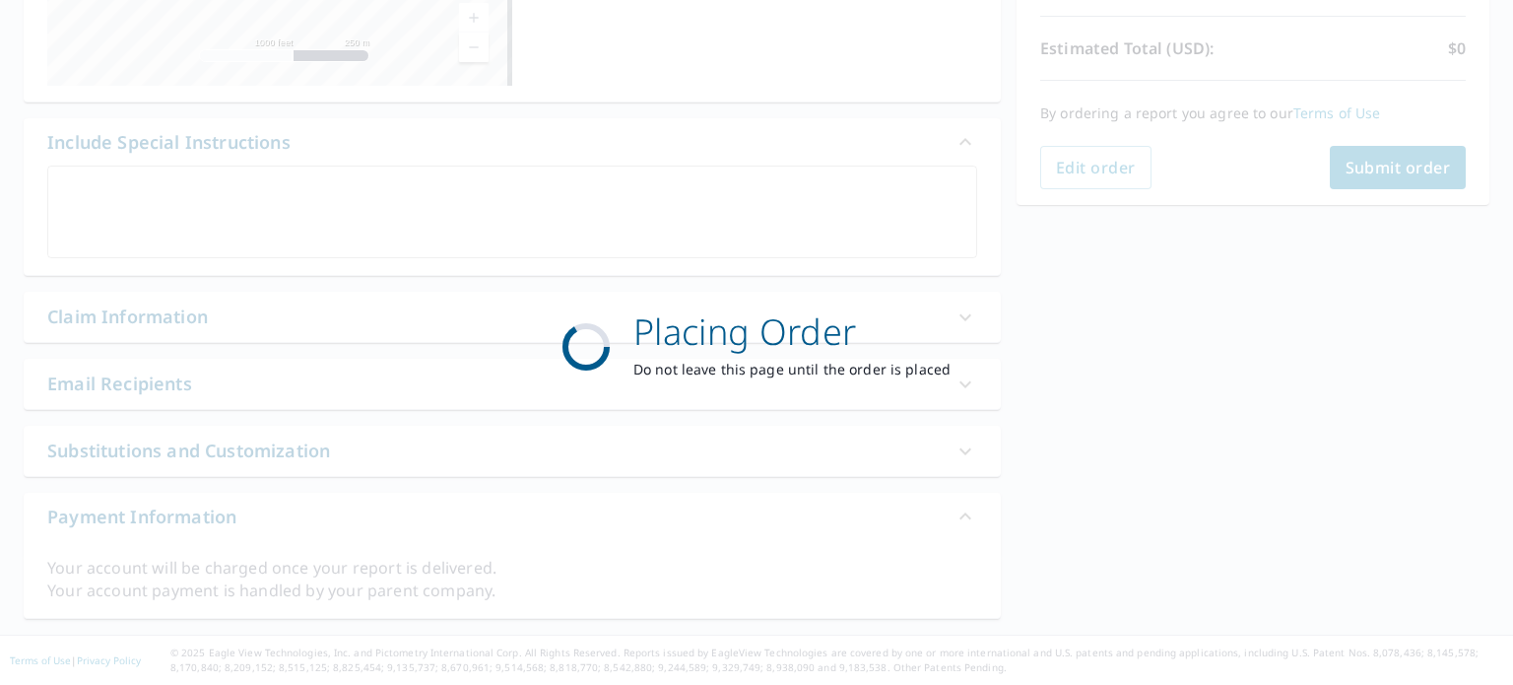
scroll to position [422, 0]
